Goal: Transaction & Acquisition: Obtain resource

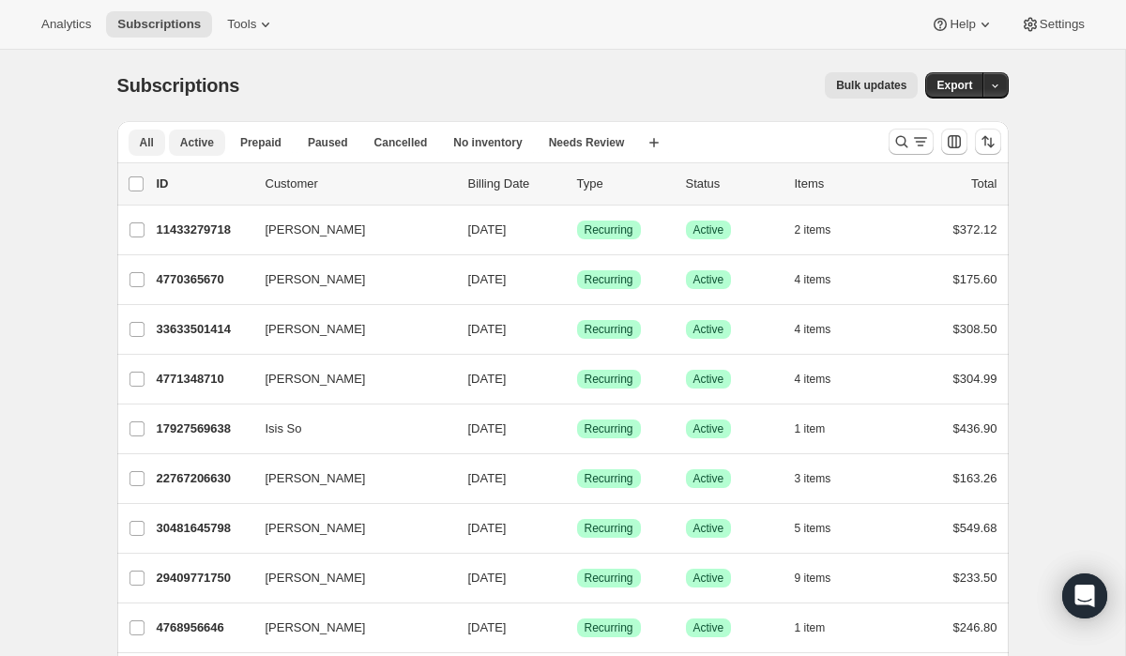
click at [205, 136] on span "Active" at bounding box center [197, 142] width 34 height 15
click at [901, 135] on icon "Search and filter results" at bounding box center [901, 141] width 19 height 19
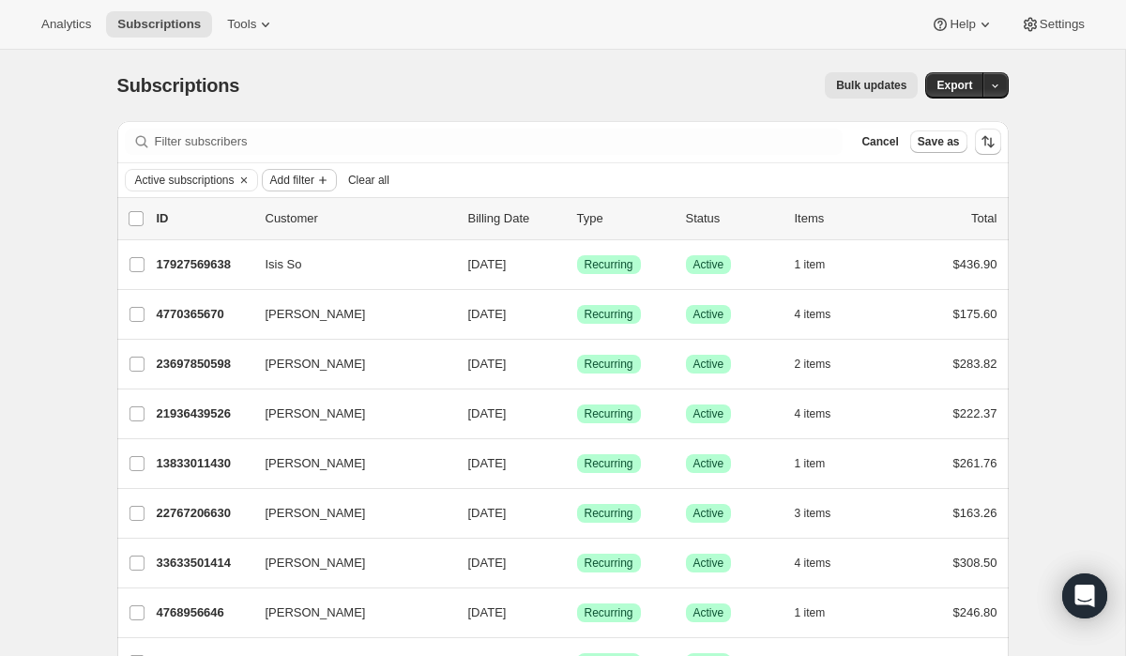
click at [307, 175] on span "Add filter" at bounding box center [292, 180] width 44 height 15
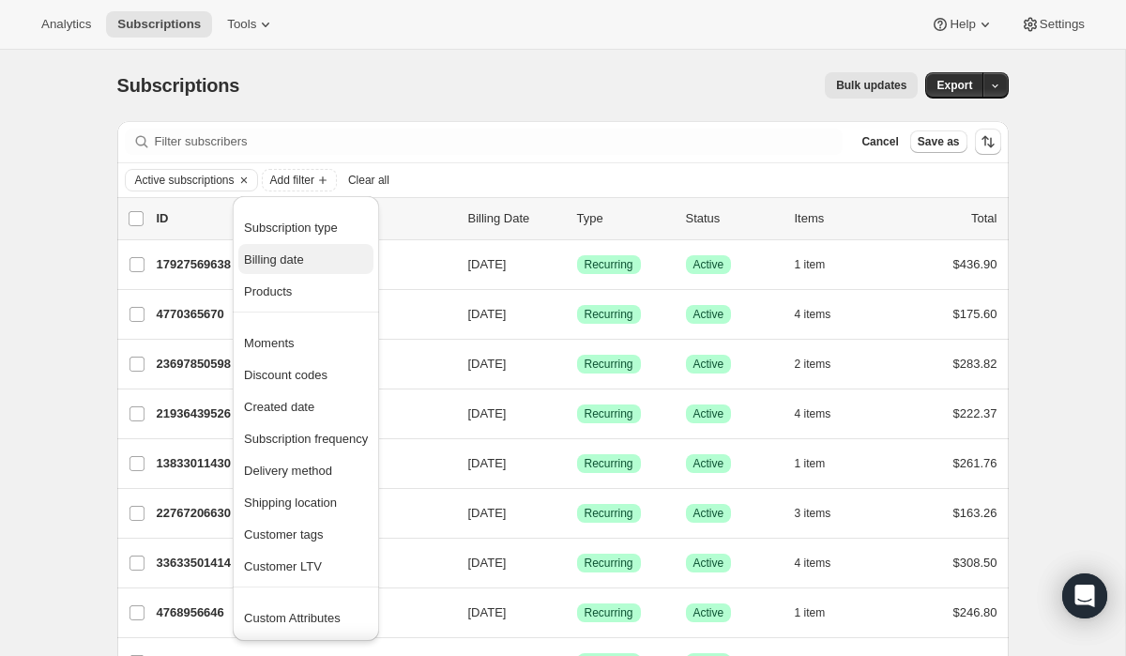
click at [304, 265] on span "Billing date" at bounding box center [274, 259] width 60 height 14
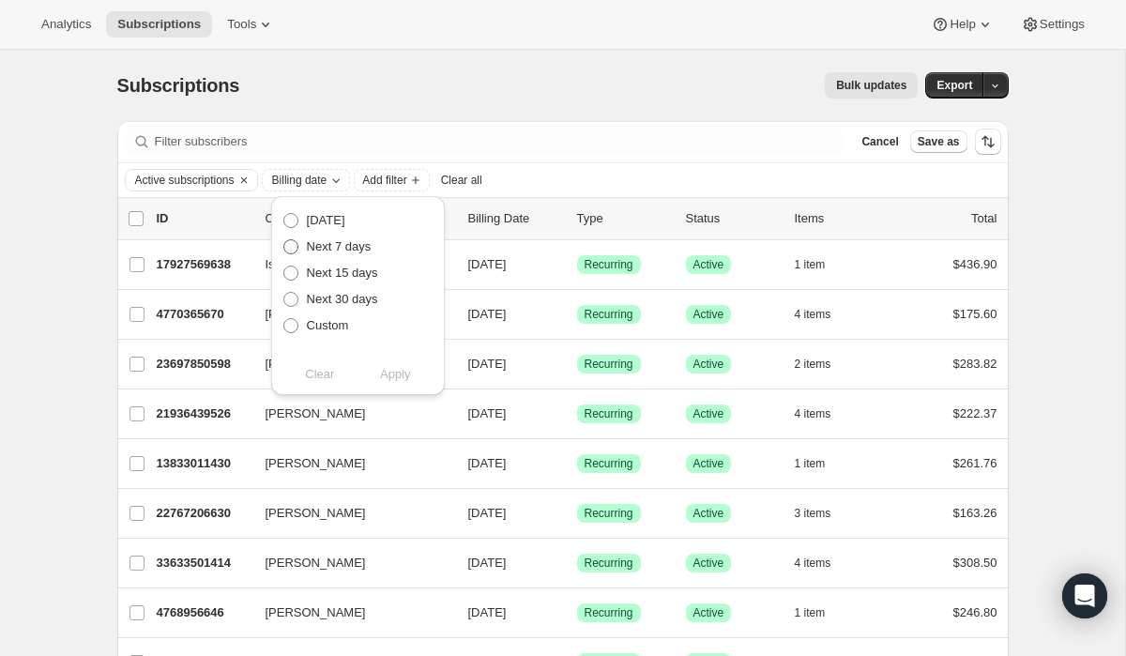
click at [322, 242] on span "Next 7 days" at bounding box center [339, 246] width 65 height 14
click at [284, 240] on input "Next 7 days" at bounding box center [283, 239] width 1 height 1
radio input "true"
click at [410, 377] on span "Apply" at bounding box center [395, 374] width 31 height 19
click at [517, 188] on button "Add filter" at bounding box center [479, 180] width 75 height 23
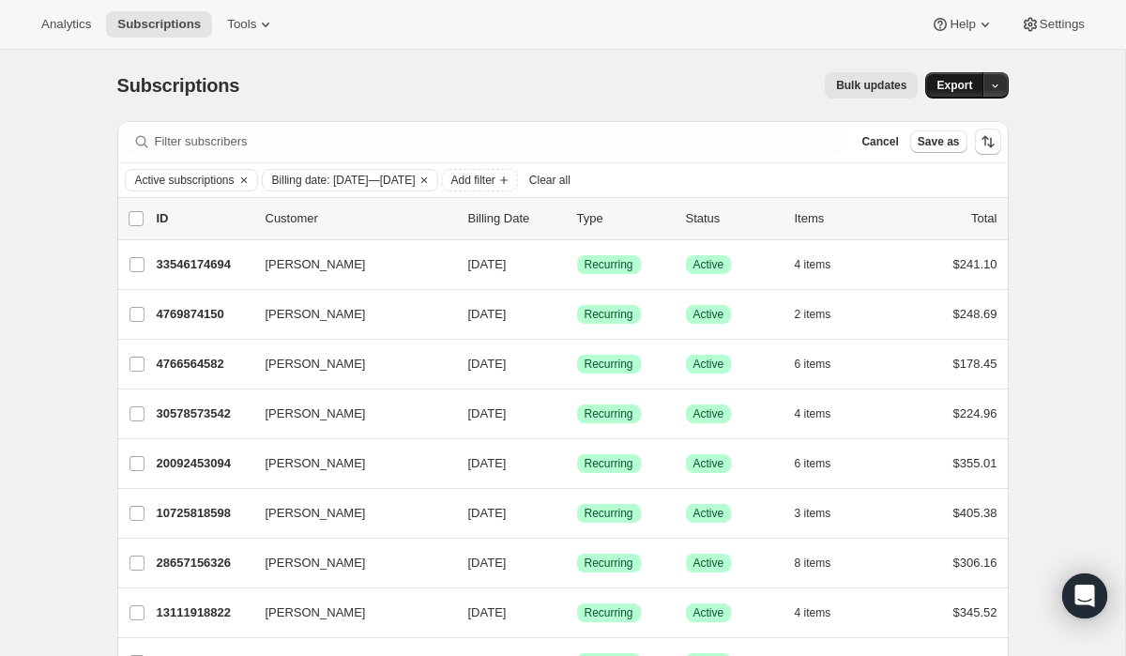
click at [948, 88] on span "Export" at bounding box center [954, 85] width 36 height 15
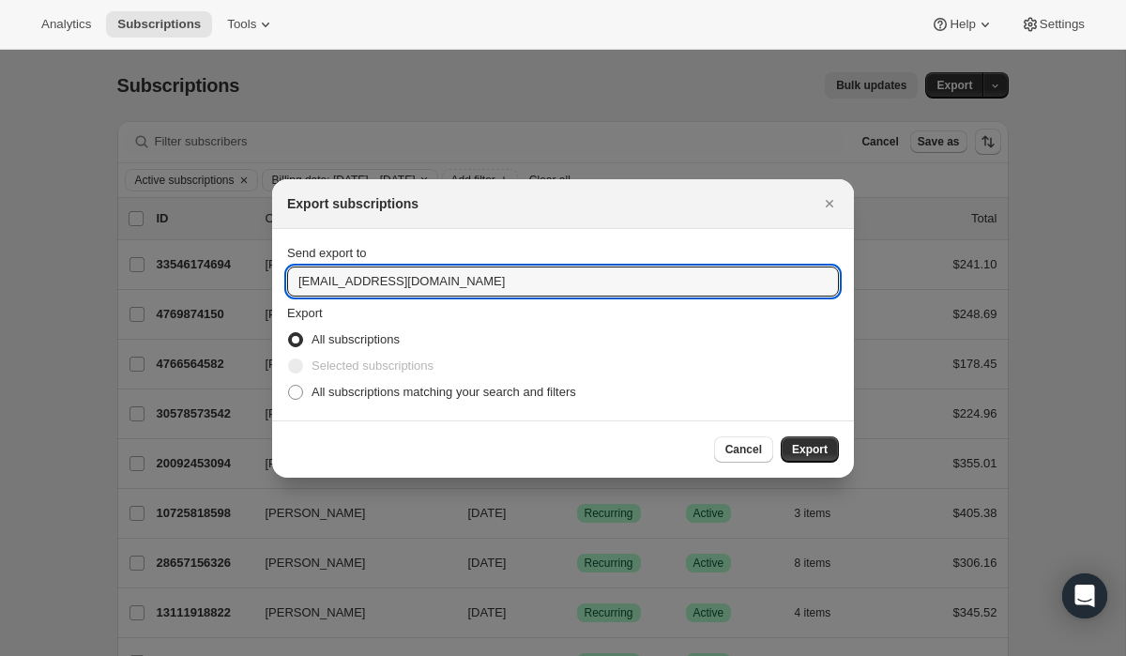
drag, startPoint x: 317, startPoint y: 287, endPoint x: 241, endPoint y: 280, distance: 76.3
type input "[EMAIL_ADDRESS][DOMAIN_NAME]"
click at [293, 391] on span ":ra:" at bounding box center [295, 392] width 15 height 15
click at [289, 386] on input "All subscriptions matching your search and filters" at bounding box center [288, 385] width 1 height 1
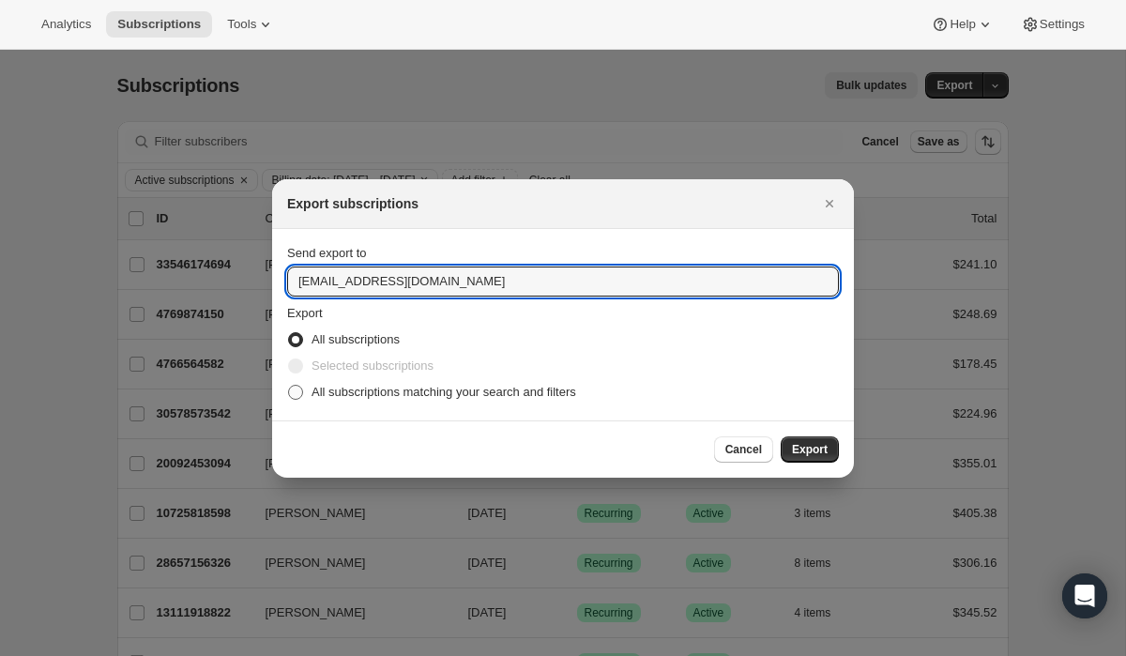
radio input "true"
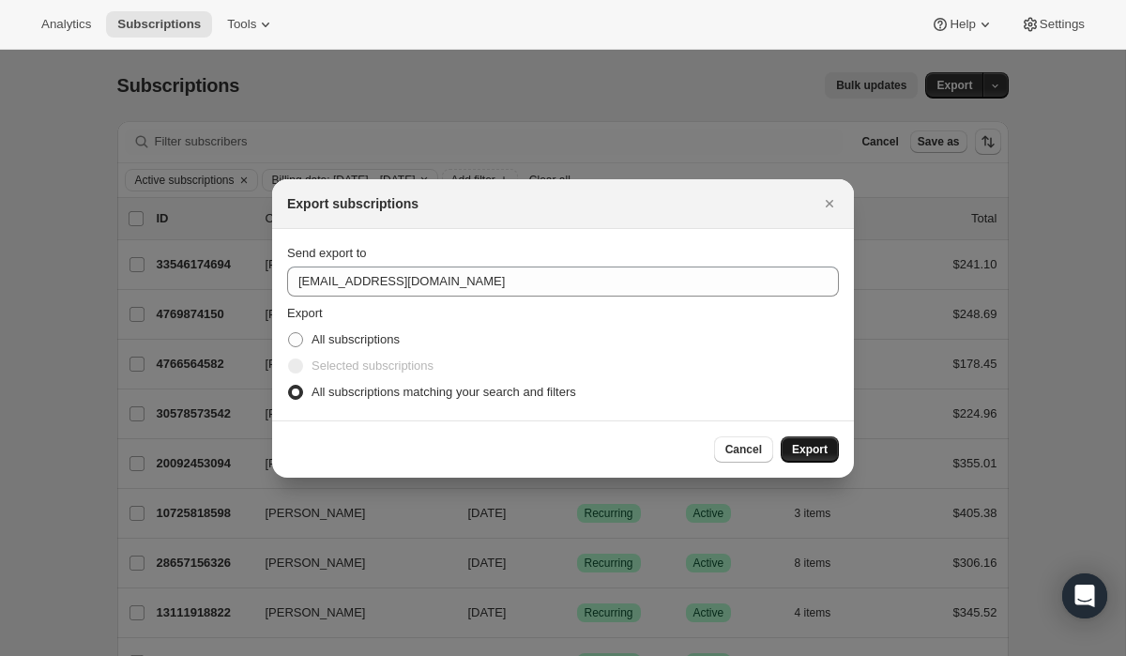
click at [826, 440] on button "Export" at bounding box center [810, 449] width 58 height 26
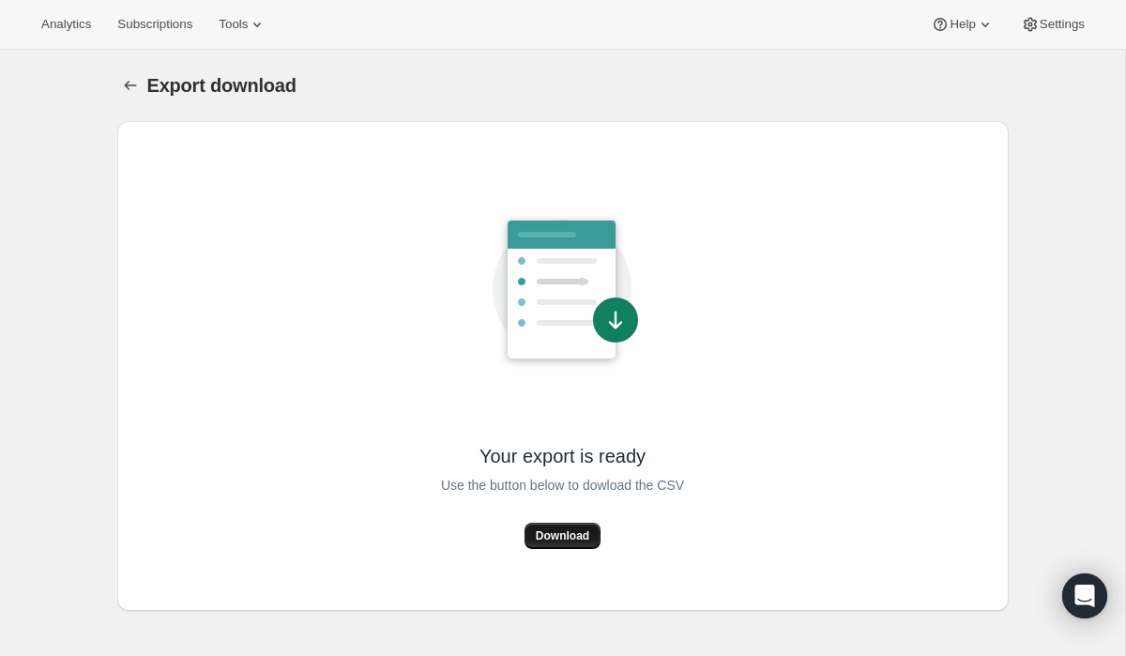
click at [576, 538] on span "Download" at bounding box center [562, 535] width 53 height 15
